Goal: Transaction & Acquisition: Purchase product/service

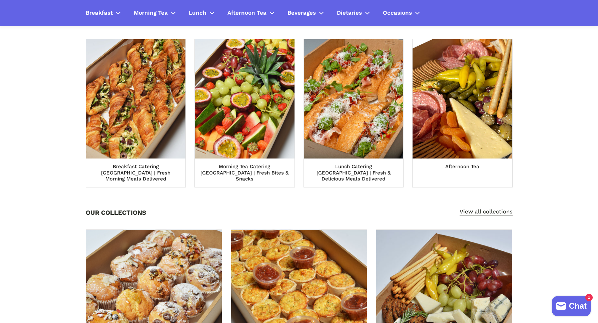
scroll to position [267, 0]
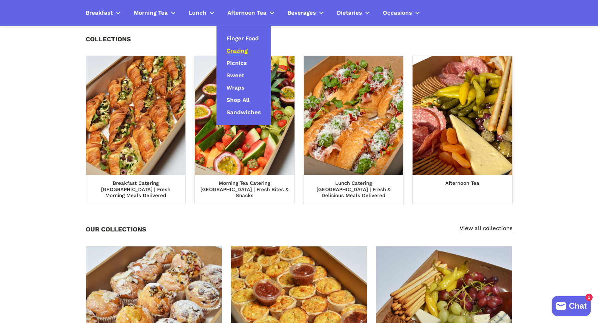
click at [237, 50] on span "Grazing" at bounding box center [236, 51] width 21 height 8
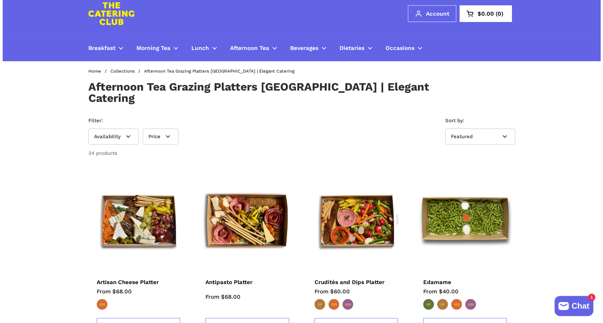
scroll to position [91, 0]
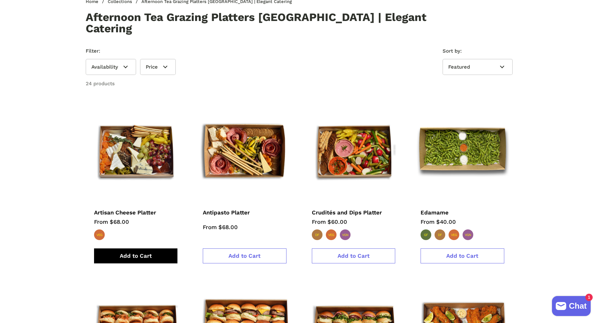
click at [140, 253] on span "Add to Cart" at bounding box center [136, 256] width 32 height 7
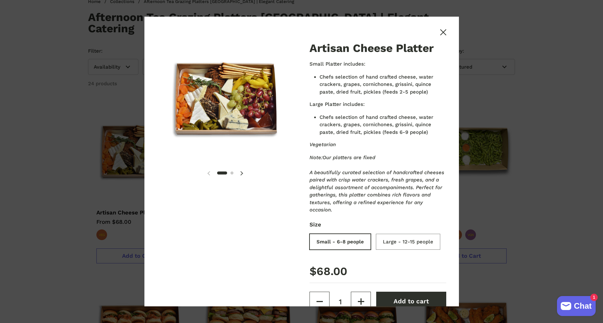
click at [377, 251] on input "Large - 12-15 people" at bounding box center [409, 243] width 64 height 16
radio input "true"
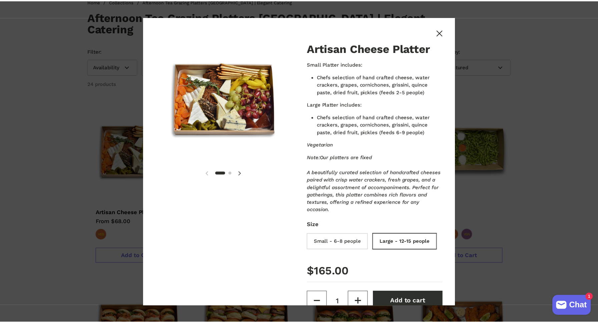
scroll to position [66, 0]
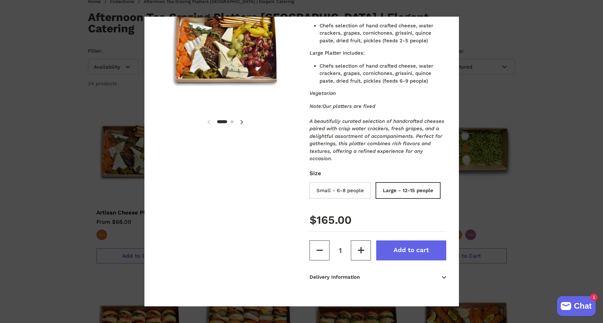
click at [405, 254] on span "Add to cart" at bounding box center [410, 250] width 35 height 7
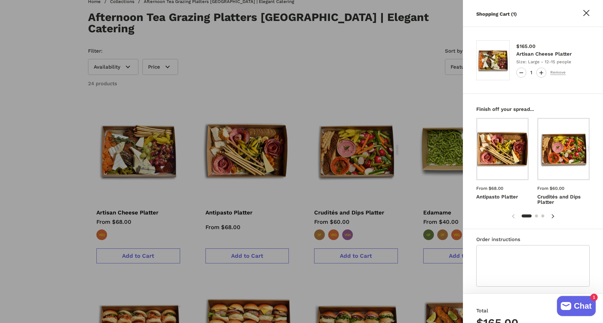
click at [52, 205] on div at bounding box center [301, 161] width 603 height 323
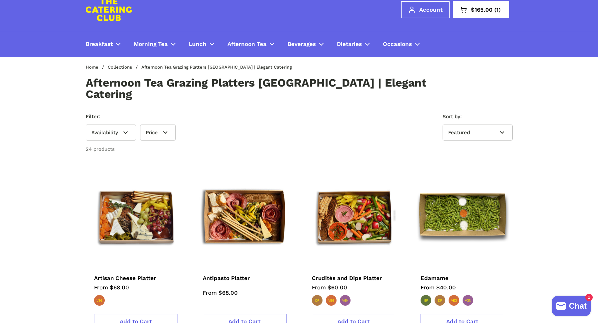
scroll to position [0, 0]
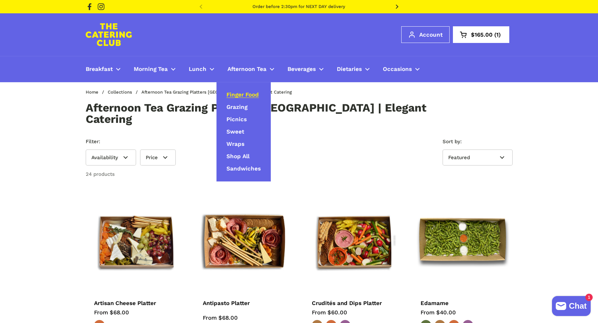
click at [244, 94] on span "Finger Food" at bounding box center [242, 95] width 32 height 8
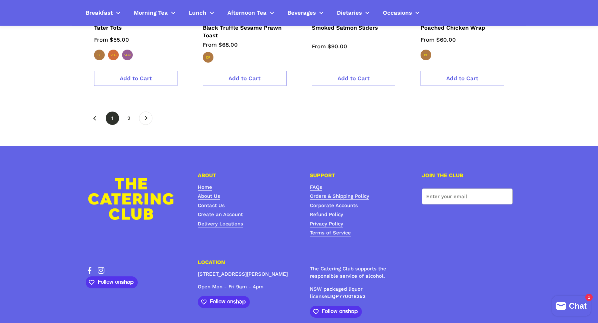
scroll to position [1189, 0]
click at [146, 117] on icon at bounding box center [146, 119] width 3 height 4
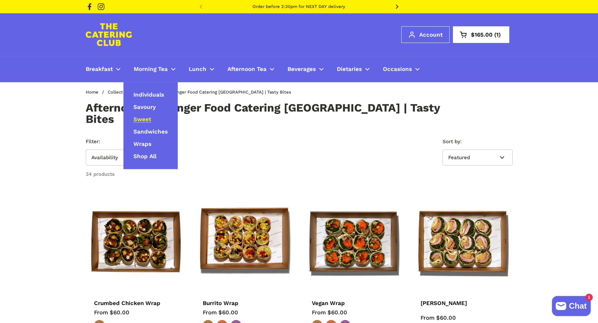
click at [145, 122] on span "Sweet" at bounding box center [142, 120] width 18 height 8
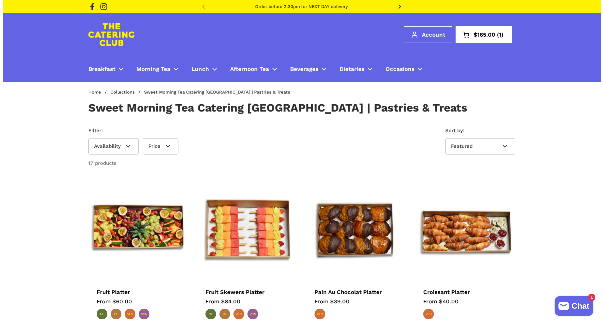
scroll to position [59, 0]
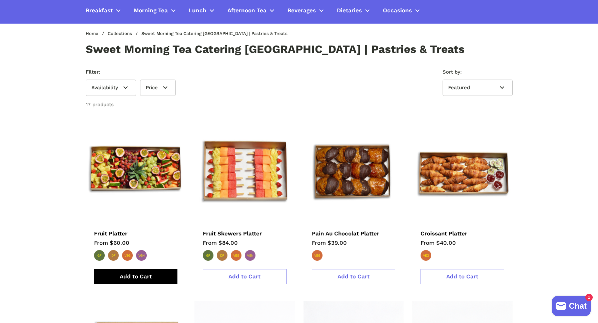
click at [140, 277] on span "Add to Cart" at bounding box center [136, 276] width 32 height 7
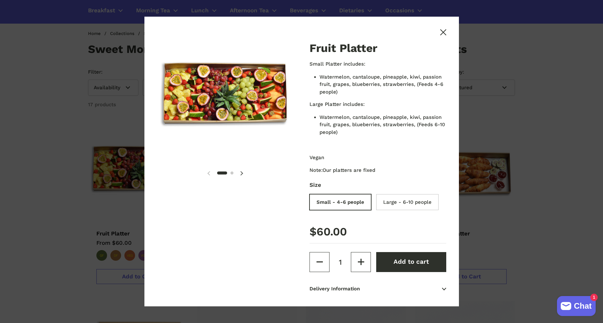
scroll to position [12, 0]
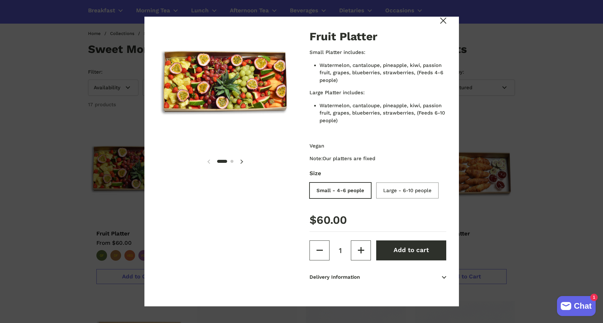
click at [399, 189] on input "Large - 6-10 people" at bounding box center [409, 192] width 62 height 16
radio input "true"
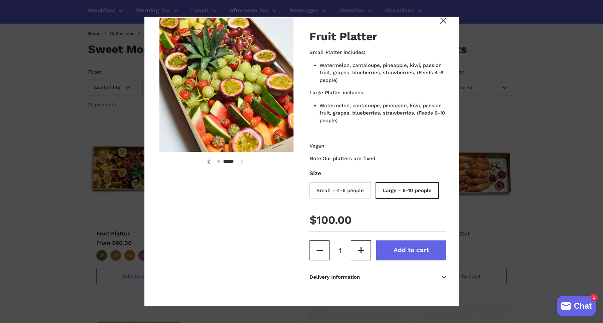
scroll to position [0, 140]
click at [411, 248] on span "Add to cart" at bounding box center [410, 250] width 35 height 7
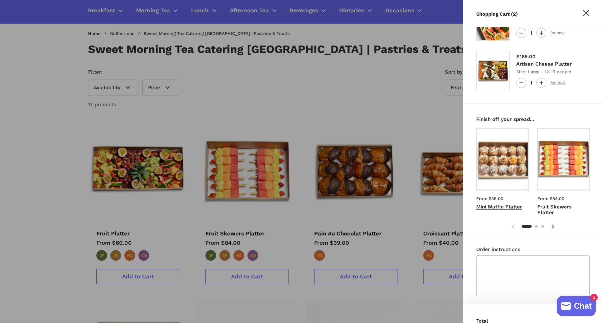
scroll to position [42, 0]
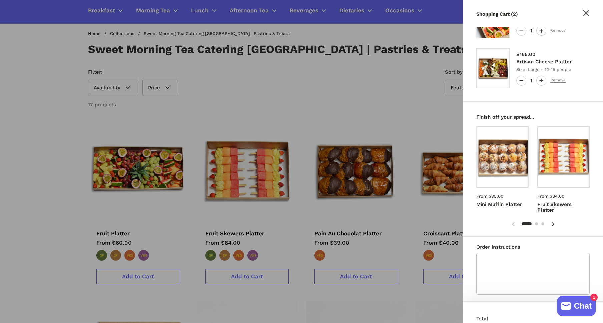
click at [552, 224] on icon at bounding box center [552, 224] width 3 height 4
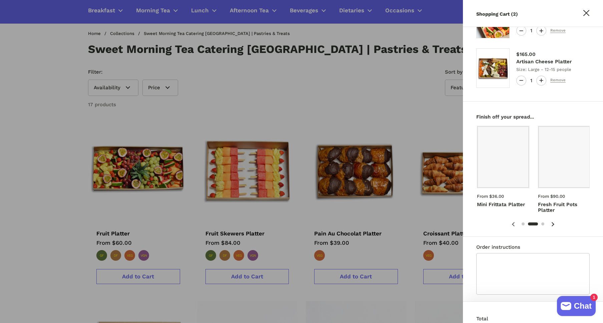
scroll to position [0, 122]
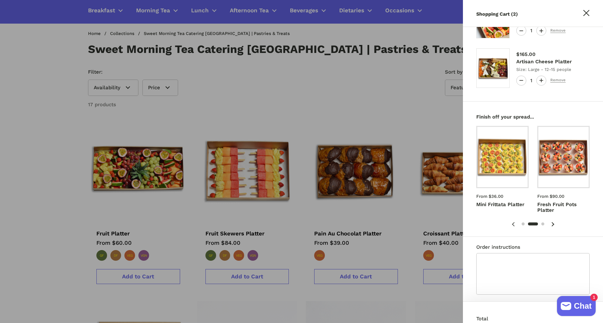
click at [552, 224] on icon at bounding box center [552, 224] width 3 height 4
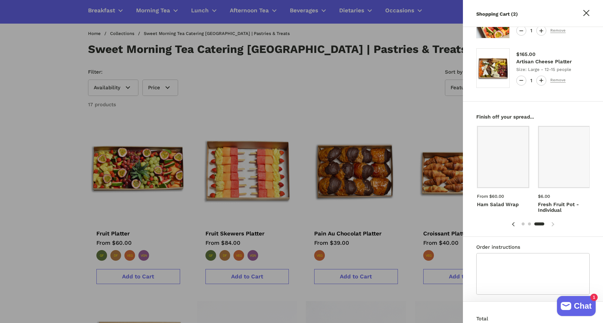
scroll to position [0, 244]
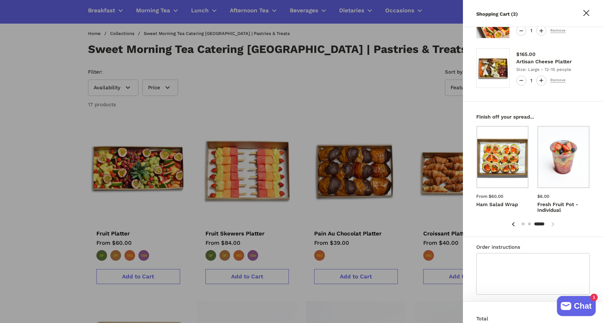
click at [513, 224] on icon at bounding box center [513, 224] width 3 height 4
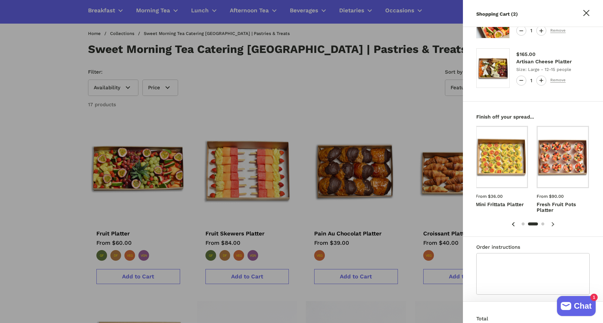
click at [513, 224] on icon at bounding box center [513, 224] width 3 height 4
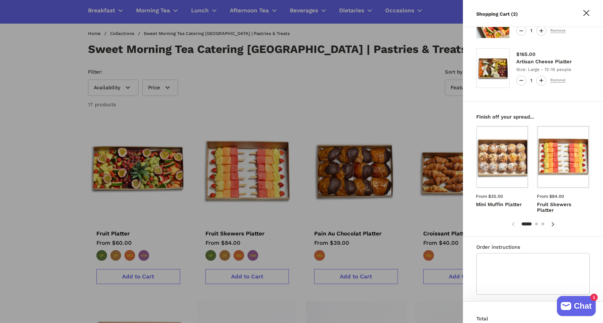
scroll to position [0, 0]
click at [502, 163] on img at bounding box center [501, 157] width 55 height 66
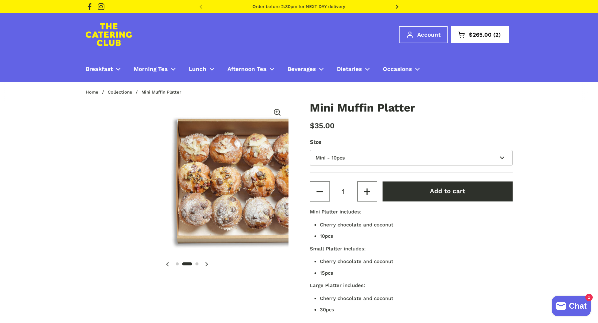
scroll to position [0, 209]
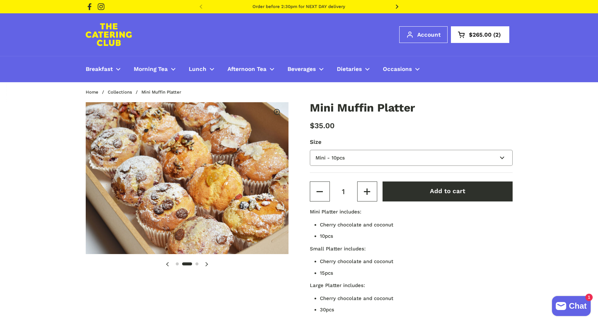
select select "Small - 15pcs"
click option "Small - 15pcs" at bounding box center [0, 0] width 0 height 0
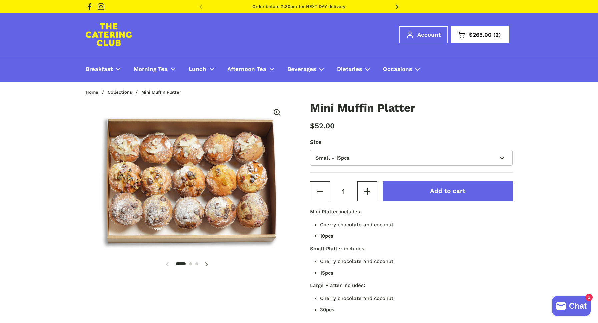
click at [439, 191] on span "Add to cart" at bounding box center [447, 191] width 35 height 7
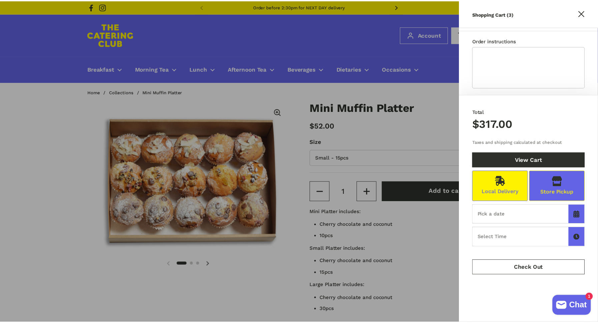
scroll to position [310, 0]
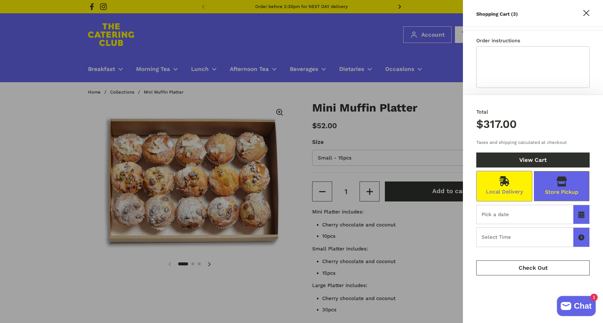
click at [522, 205] on input "text" at bounding box center [532, 214] width 113 height 19
click at [45, 118] on div at bounding box center [301, 161] width 603 height 323
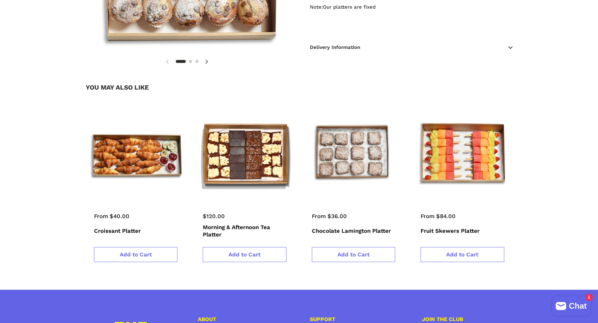
scroll to position [532, 0]
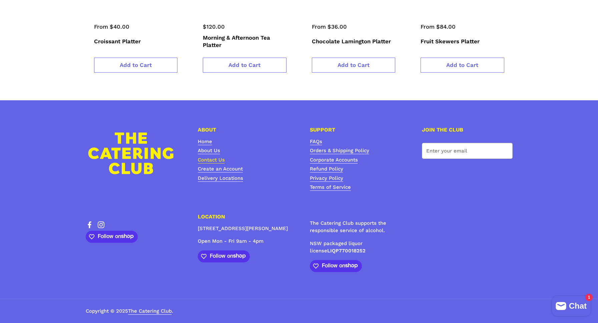
click at [207, 161] on link "Contact Us" at bounding box center [211, 160] width 27 height 7
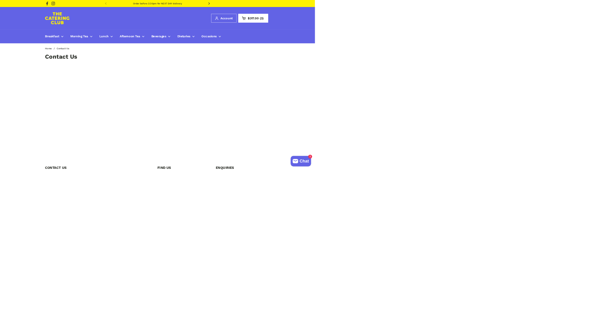
click at [200, 8] on div "Facebook Instagram" at bounding box center [143, 6] width 115 height 11
click at [398, 9] on icon at bounding box center [397, 7] width 3 height 4
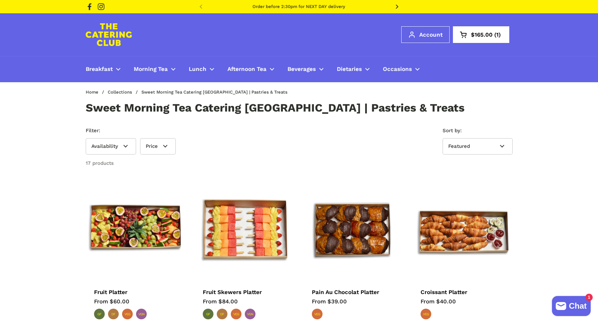
scroll to position [59, 0]
